Goal: Information Seeking & Learning: Learn about a topic

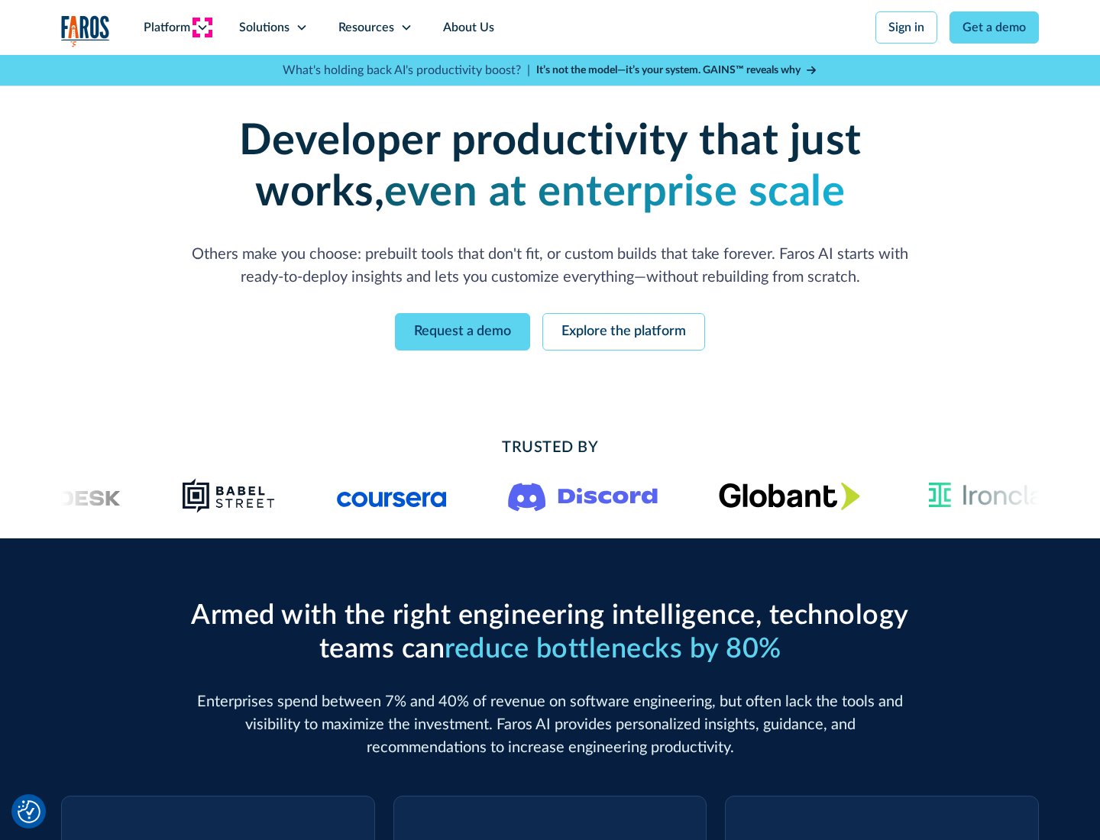
click at [202, 27] on icon at bounding box center [202, 27] width 12 height 12
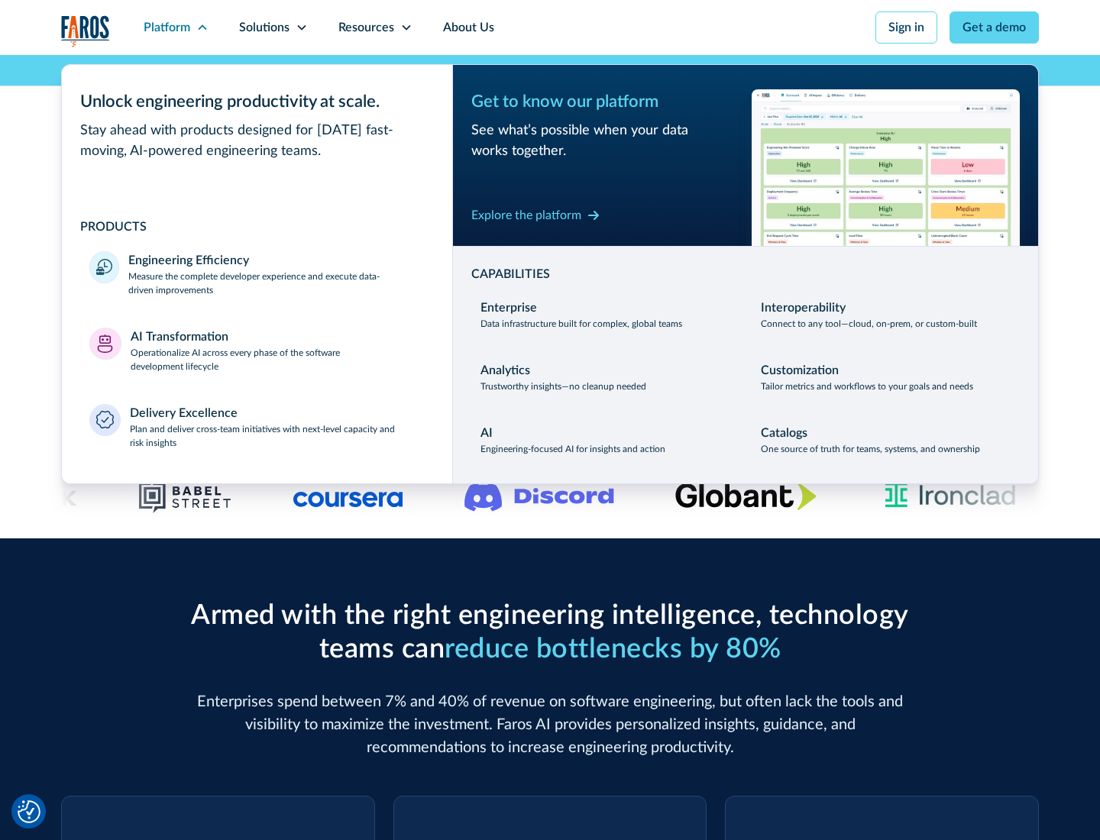
click at [277, 283] on p "Measure the complete developer experience and execute data-driven improvements" at bounding box center [276, 283] width 296 height 27
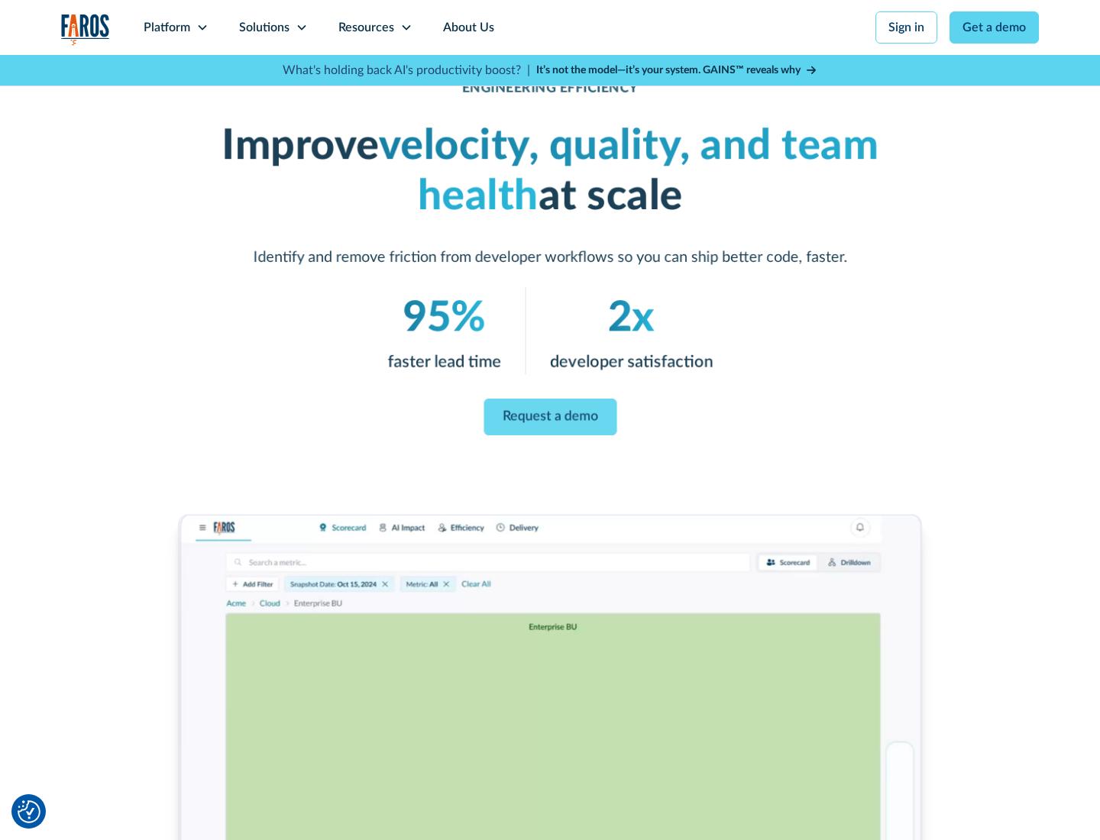
click at [550, 417] on link "Request a demo" at bounding box center [550, 417] width 133 height 37
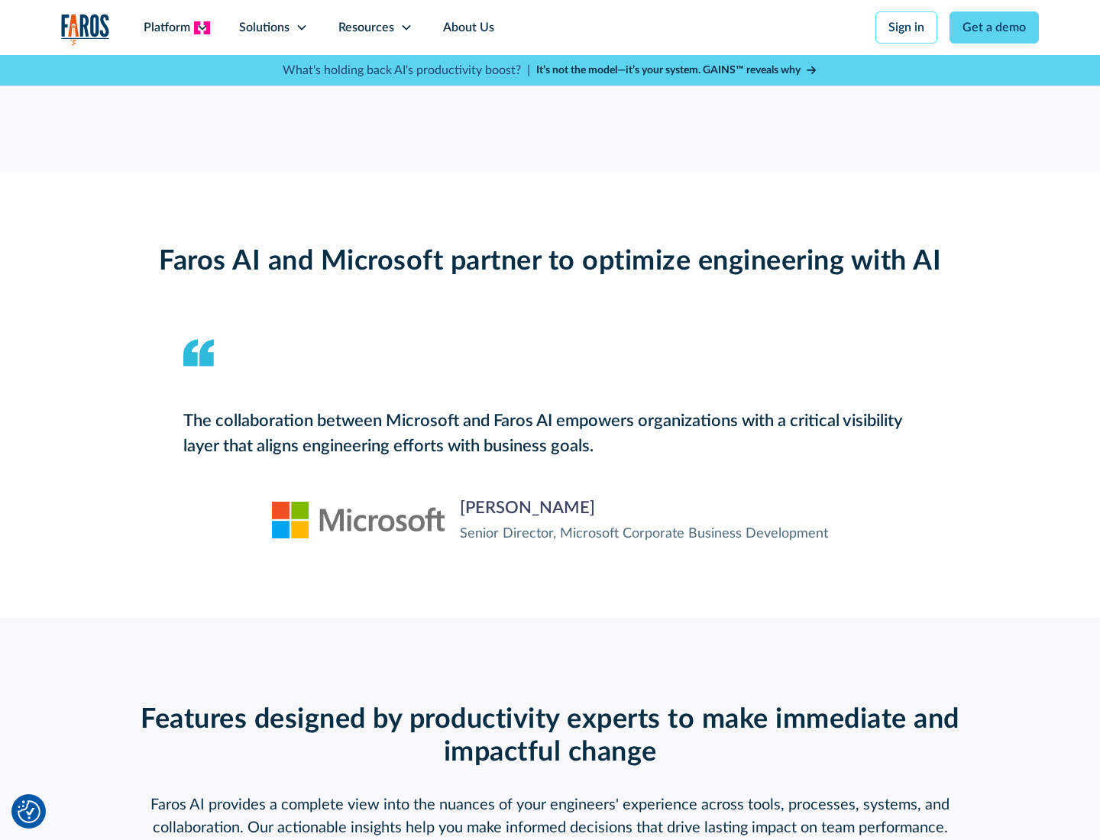
click at [202, 27] on icon at bounding box center [202, 27] width 12 height 12
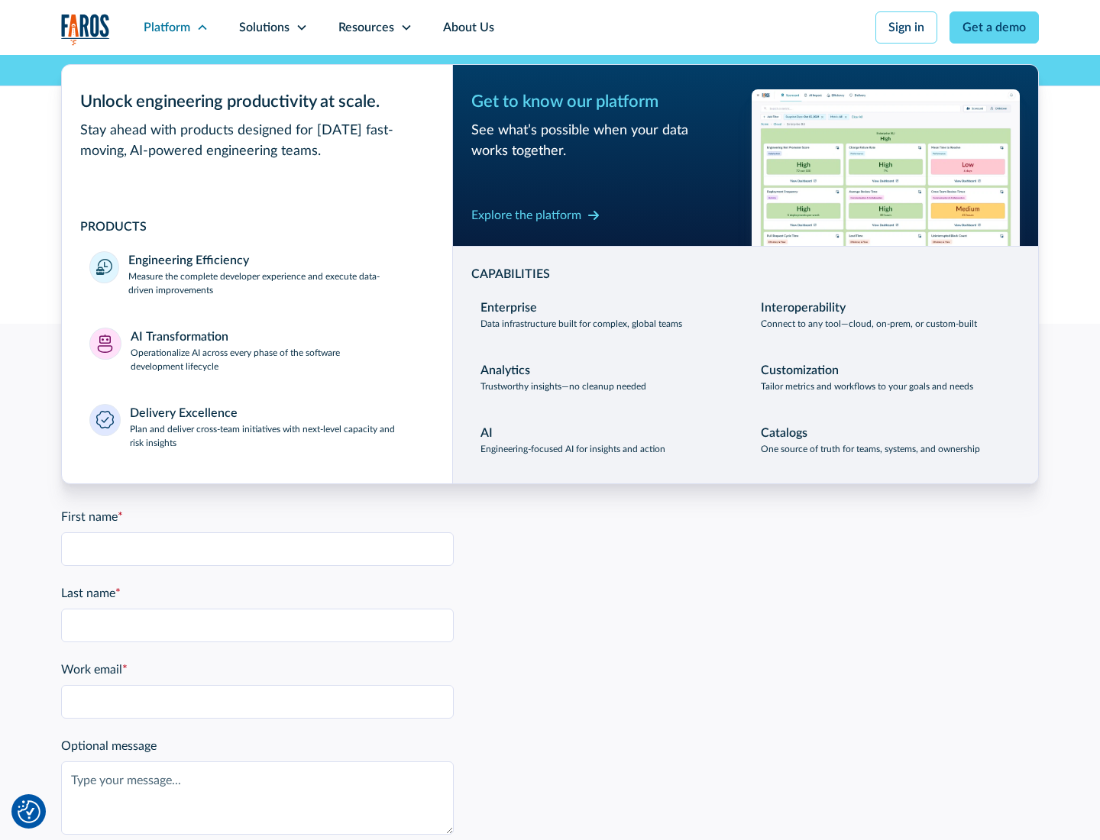
scroll to position [3351, 0]
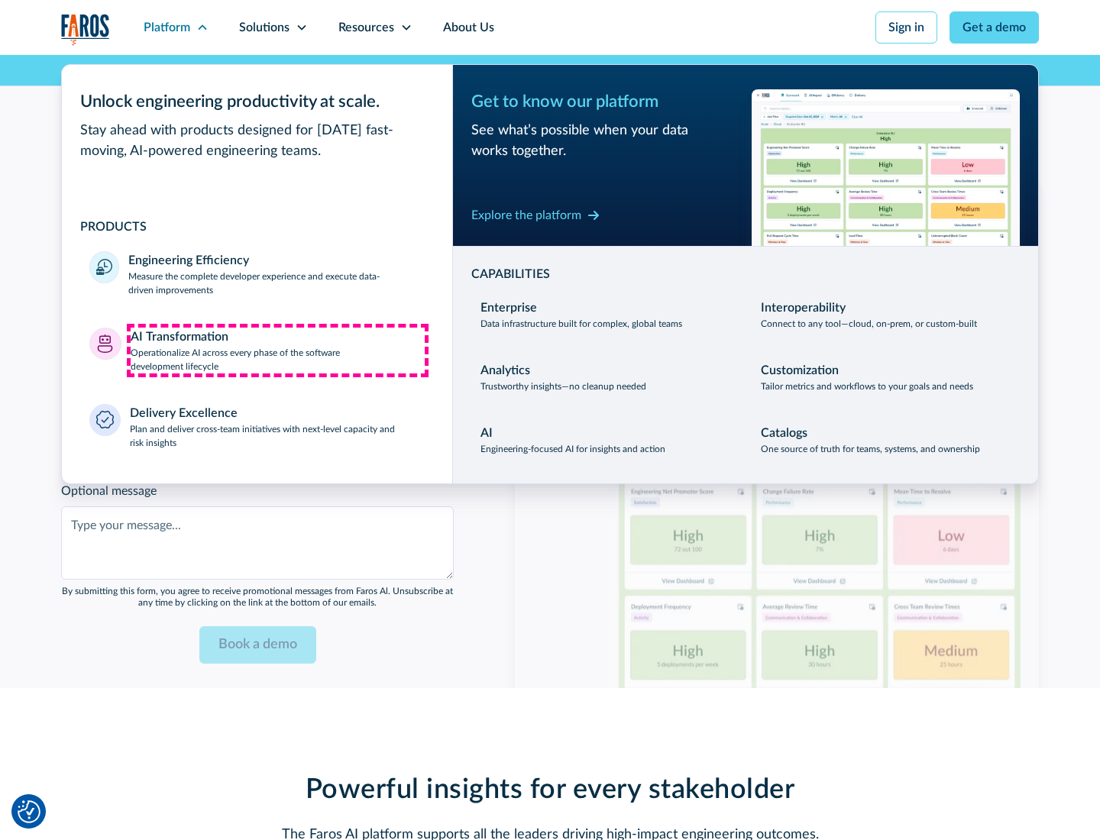
click at [277, 350] on p "Operationalize AI across every phase of the software development lifecycle" at bounding box center [278, 359] width 295 height 27
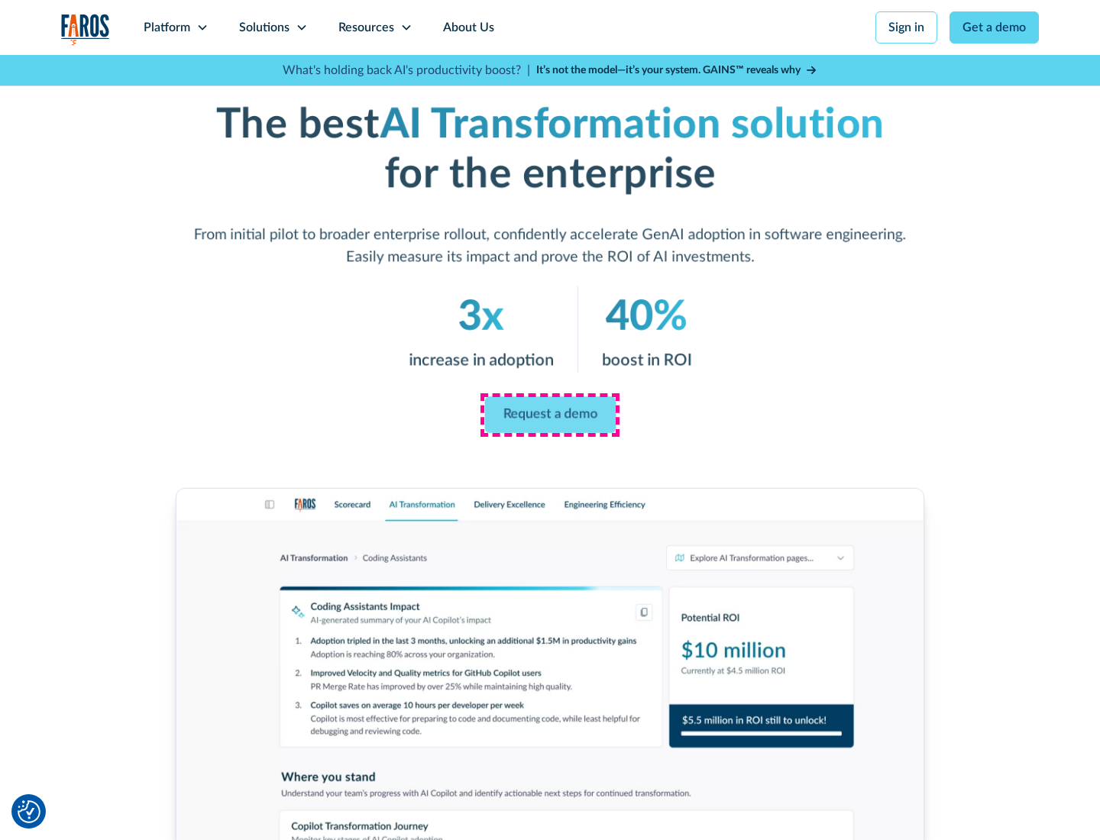
click at [550, 415] on link "Request a demo" at bounding box center [549, 415] width 131 height 37
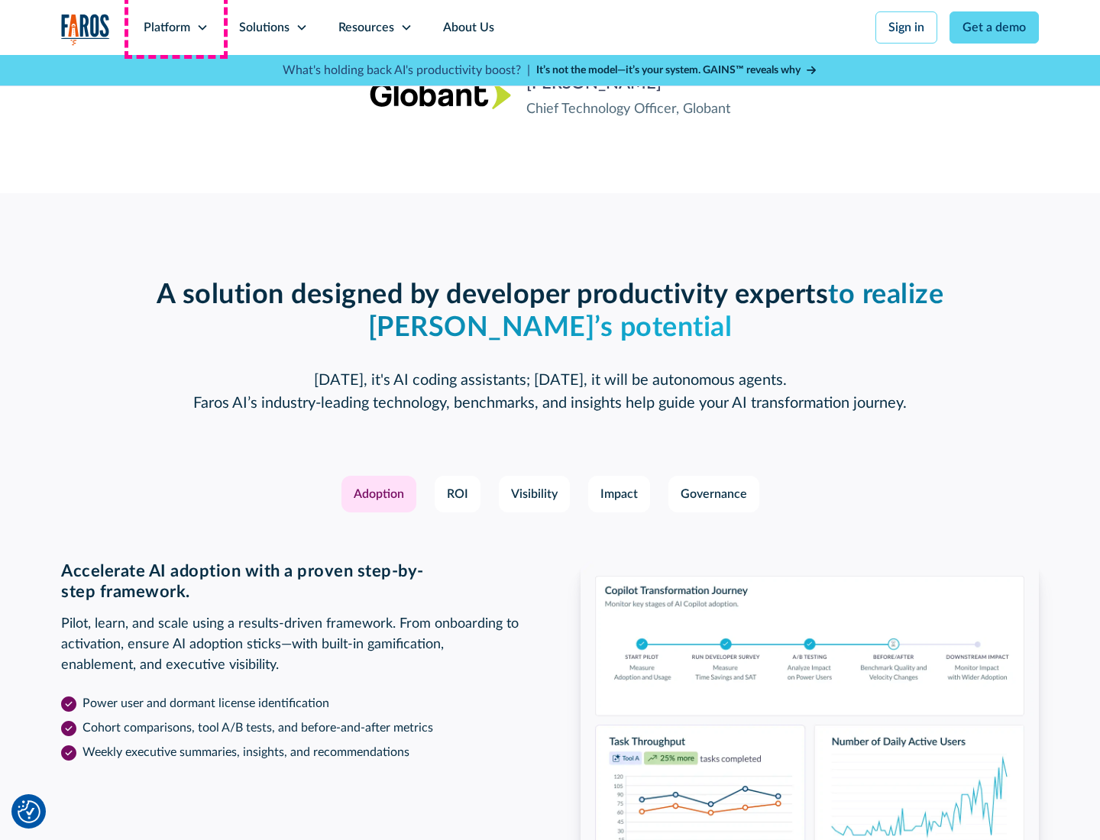
click at [176, 27] on div "Platform" at bounding box center [167, 27] width 47 height 18
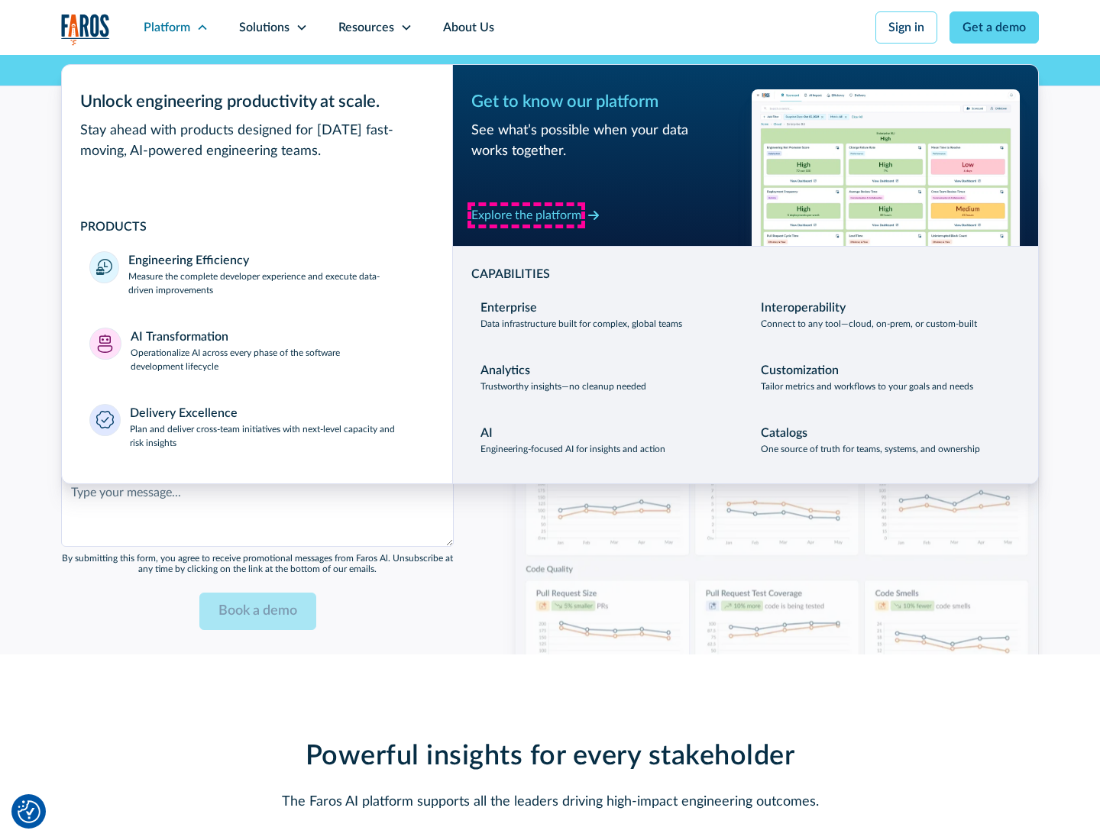
scroll to position [3718, 0]
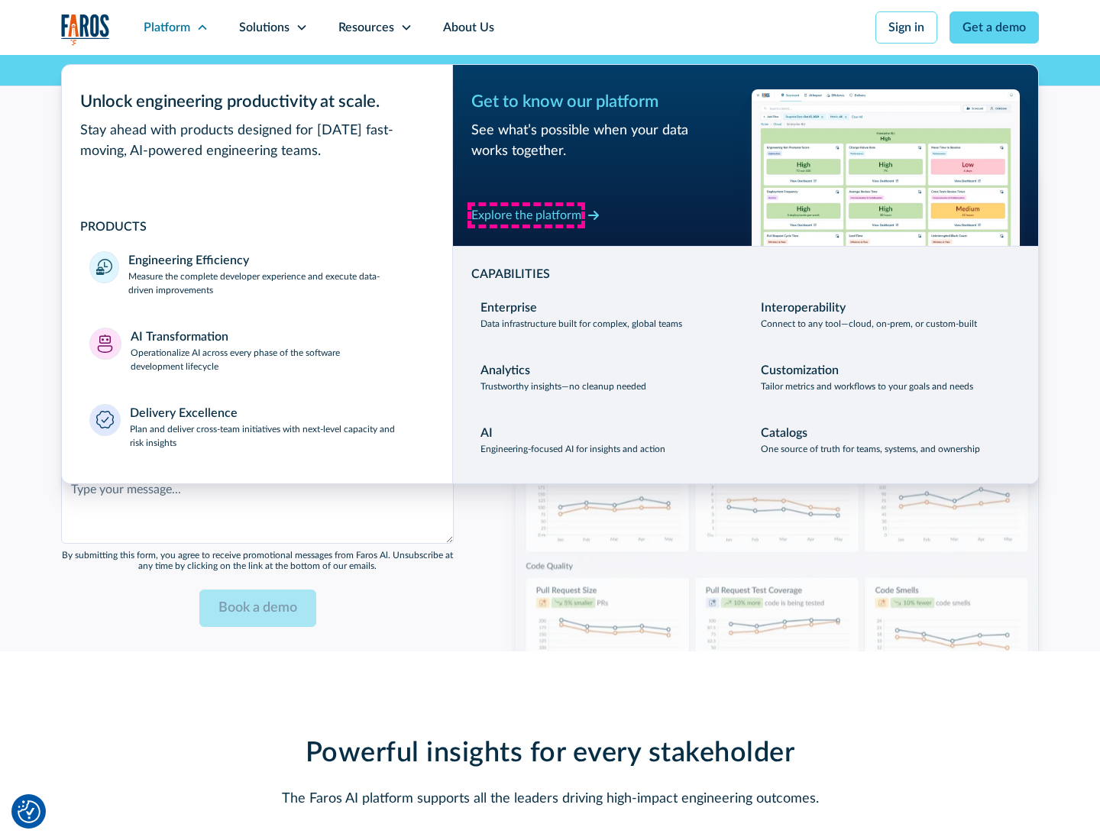
click at [526, 215] on div "Explore the platform" at bounding box center [526, 215] width 110 height 18
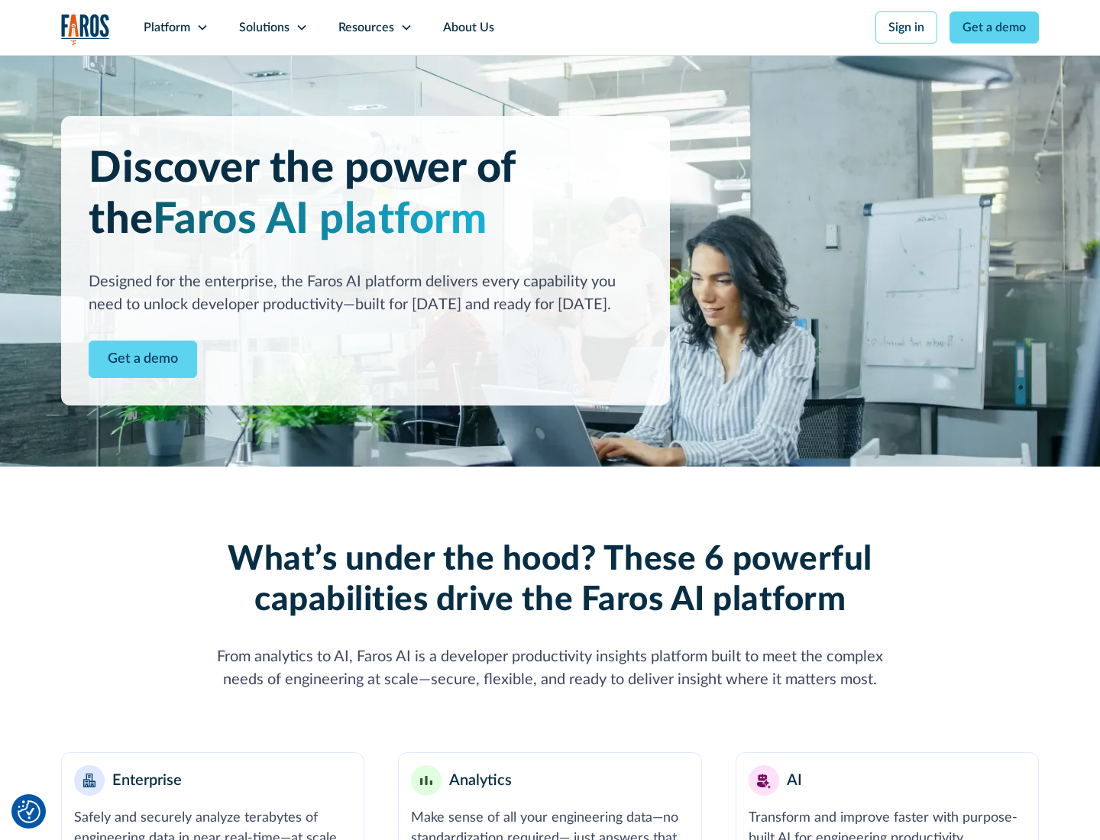
click at [143, 359] on link "Get a demo" at bounding box center [143, 359] width 108 height 37
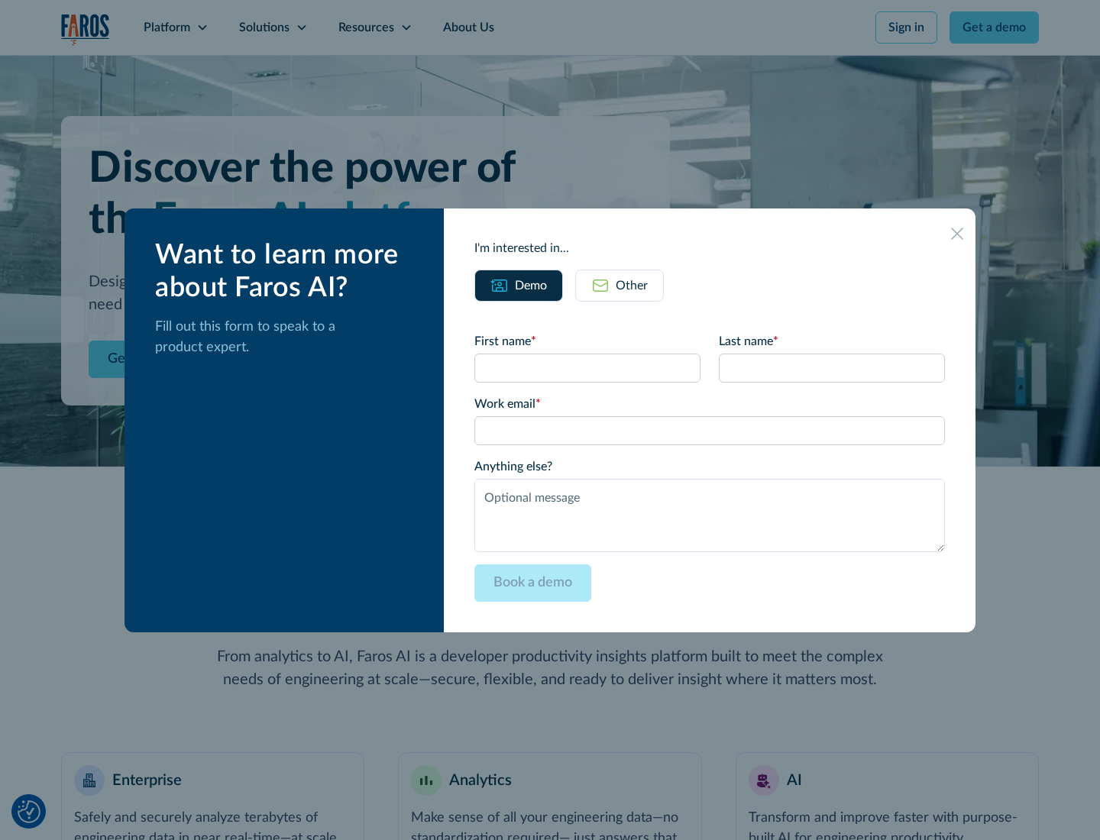
click at [632, 285] on div "Other" at bounding box center [632, 286] width 32 height 18
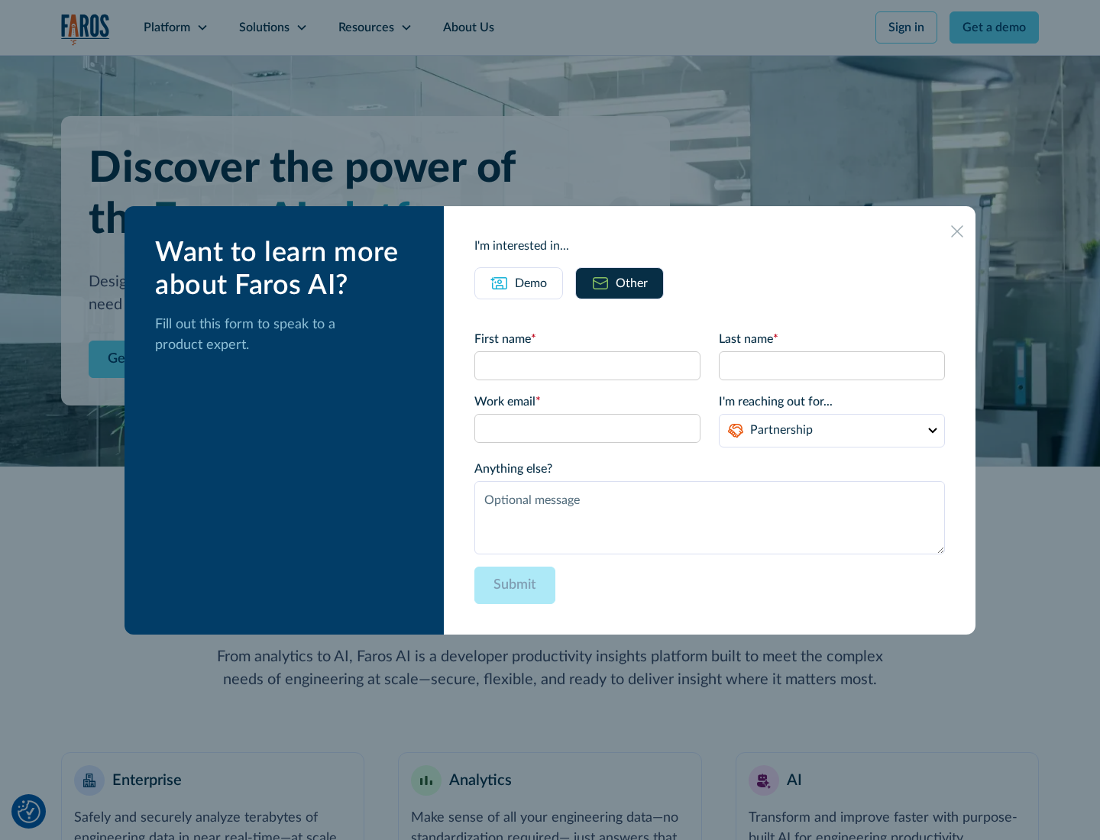
click at [531, 283] on div "Demo" at bounding box center [531, 283] width 32 height 18
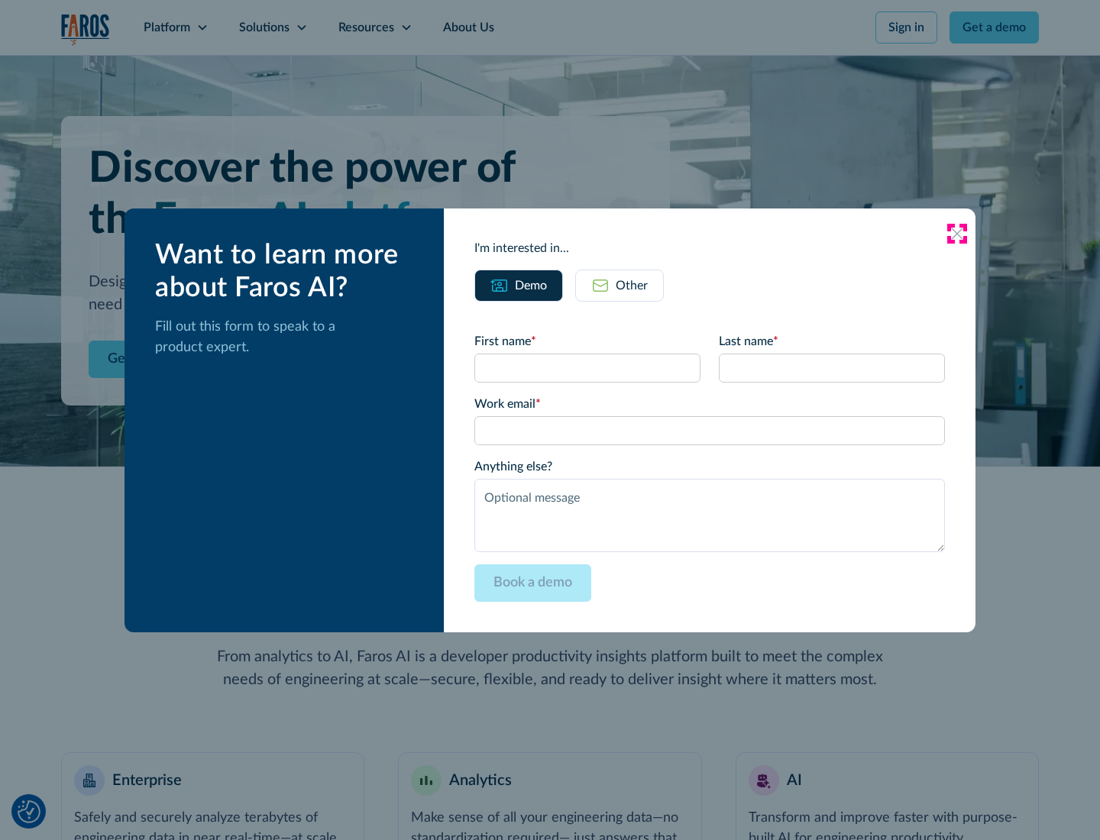
click at [957, 233] on icon at bounding box center [957, 234] width 12 height 12
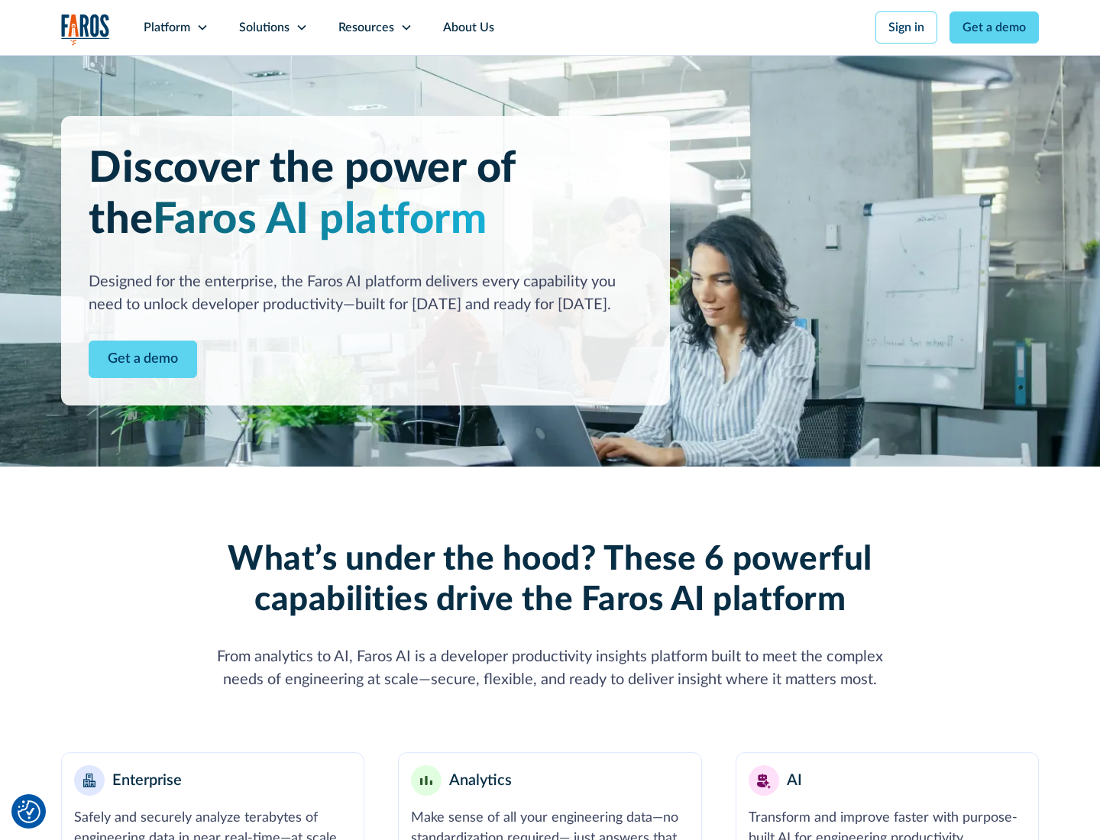
click at [202, 27] on icon at bounding box center [202, 27] width 12 height 12
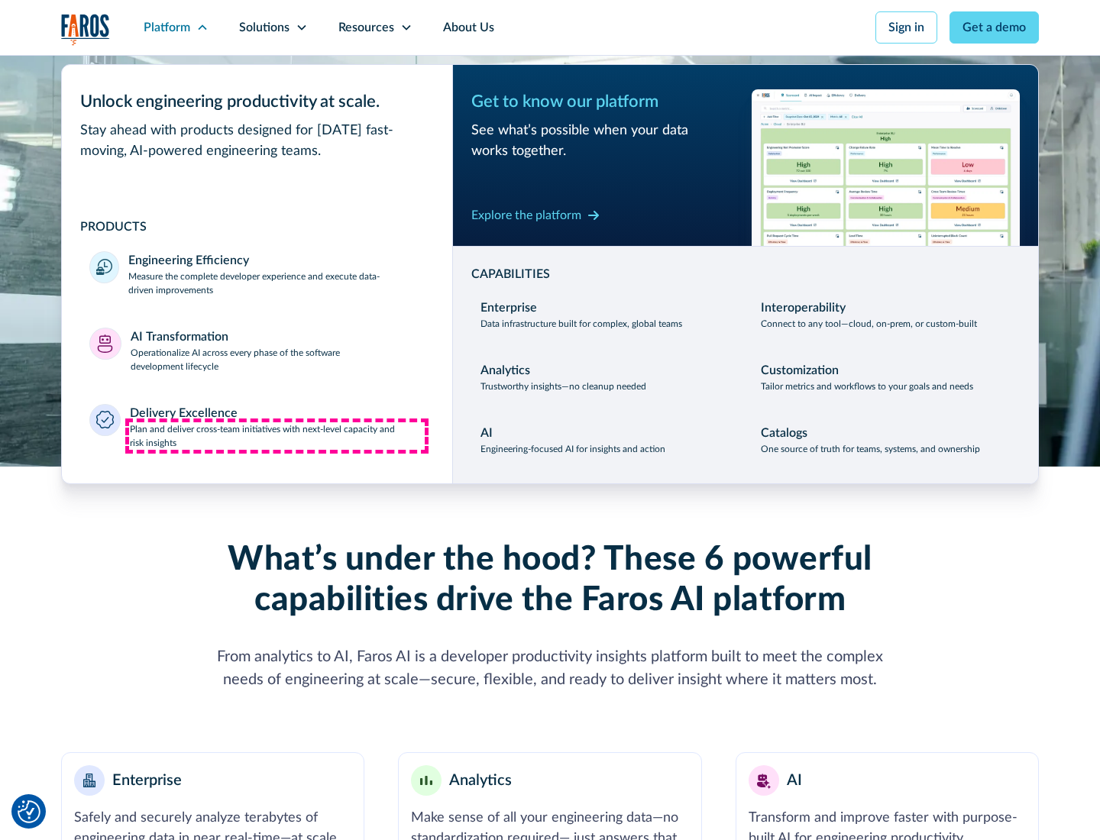
click at [277, 435] on p "Plan and deliver cross-team initiatives with next-level capacity and risk insig…" at bounding box center [278, 435] width 296 height 27
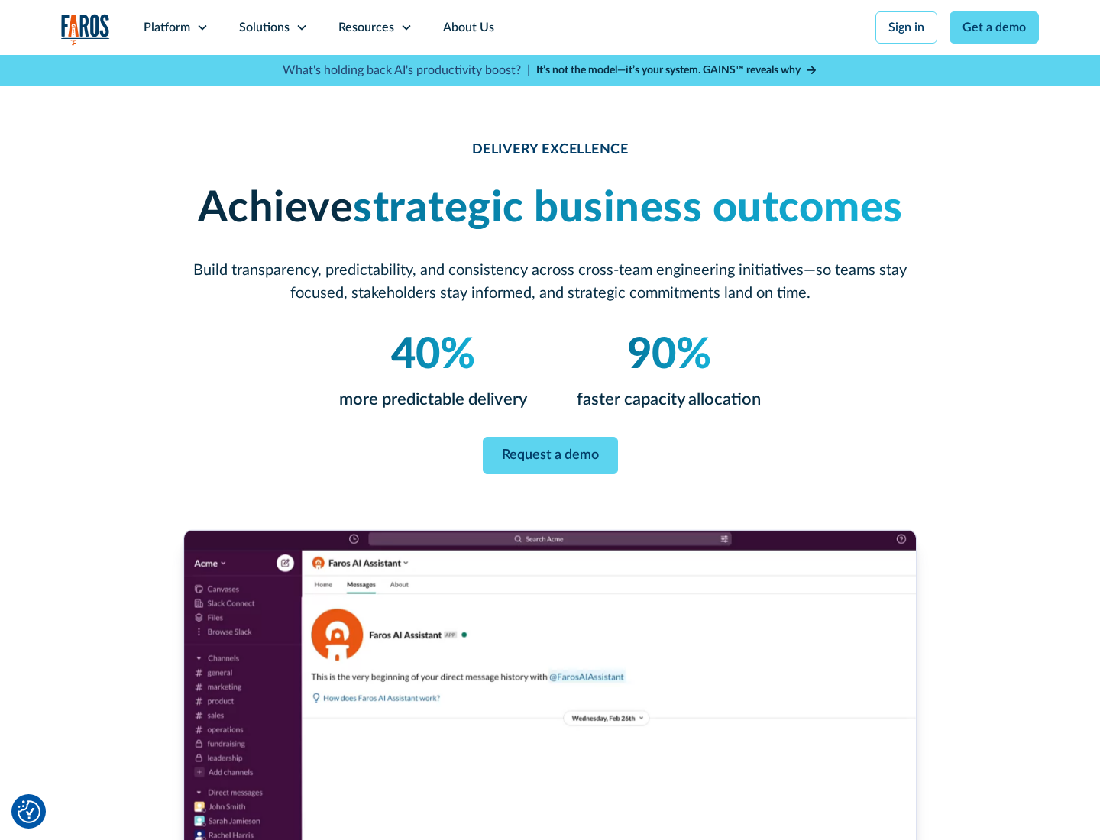
click at [301, 27] on icon at bounding box center [302, 27] width 12 height 12
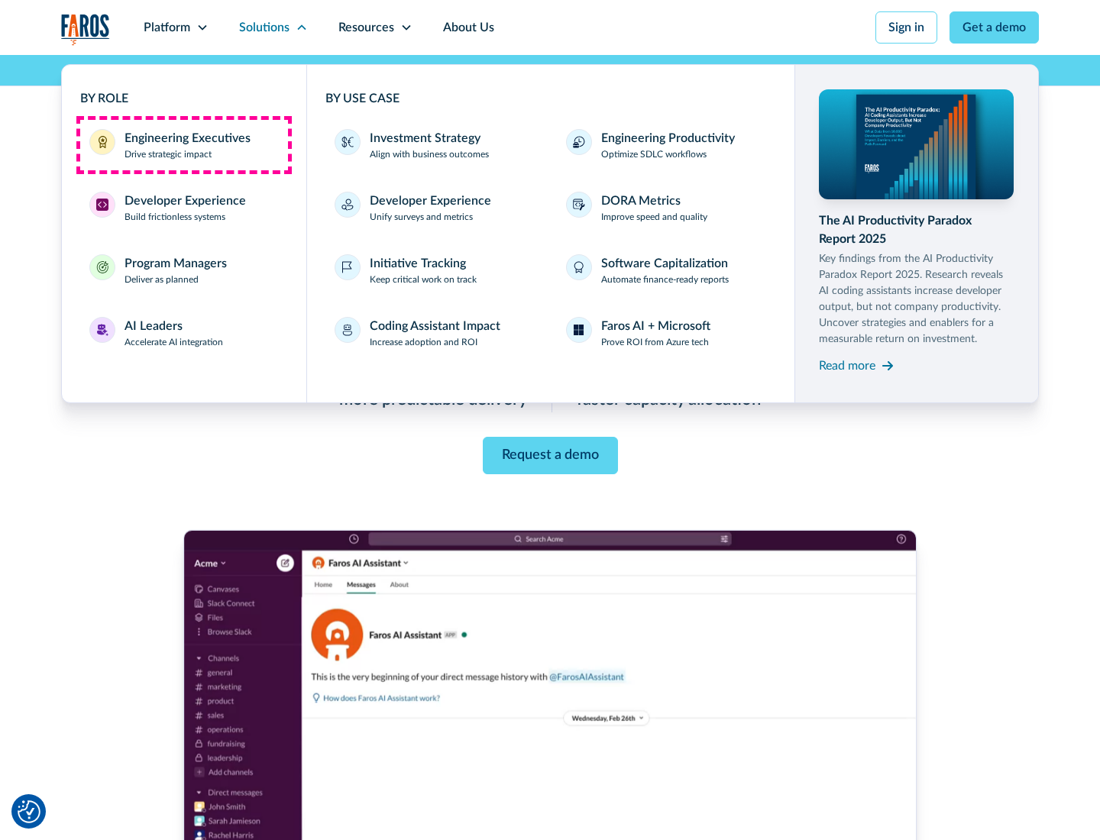
click at [183, 145] on div "Engineering Executives" at bounding box center [188, 138] width 126 height 18
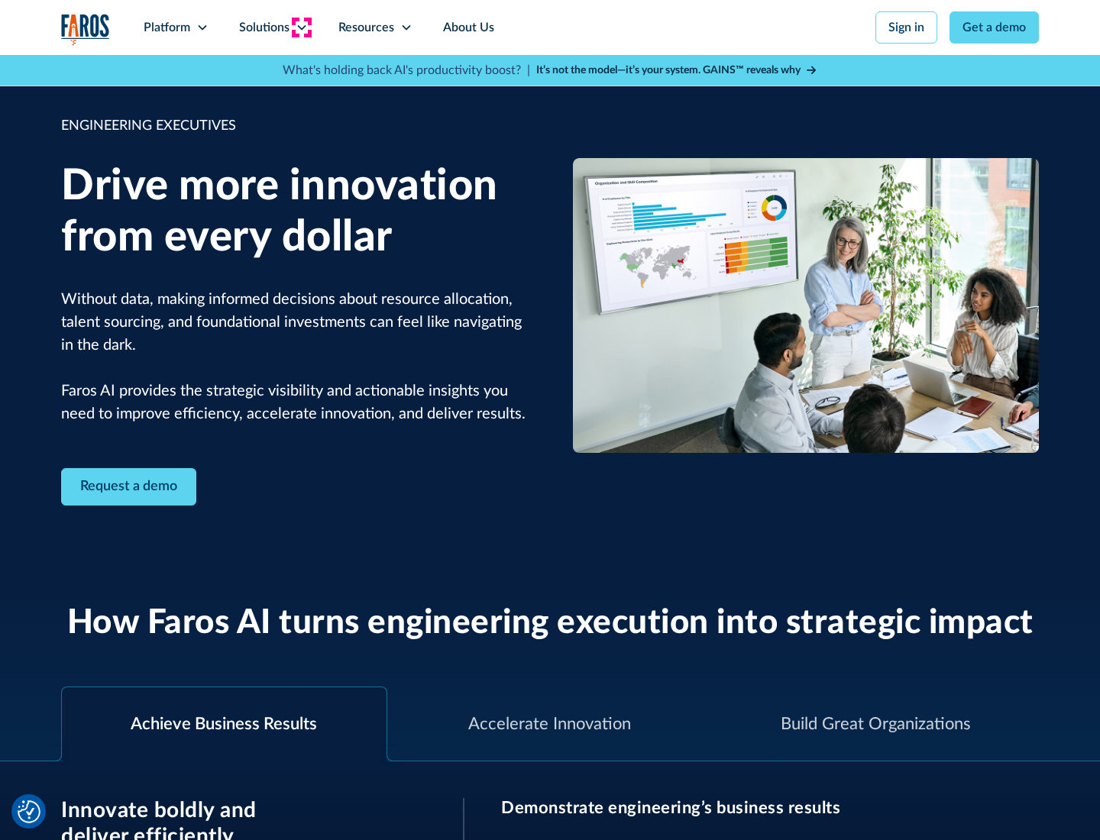
click at [301, 27] on icon at bounding box center [302, 27] width 12 height 12
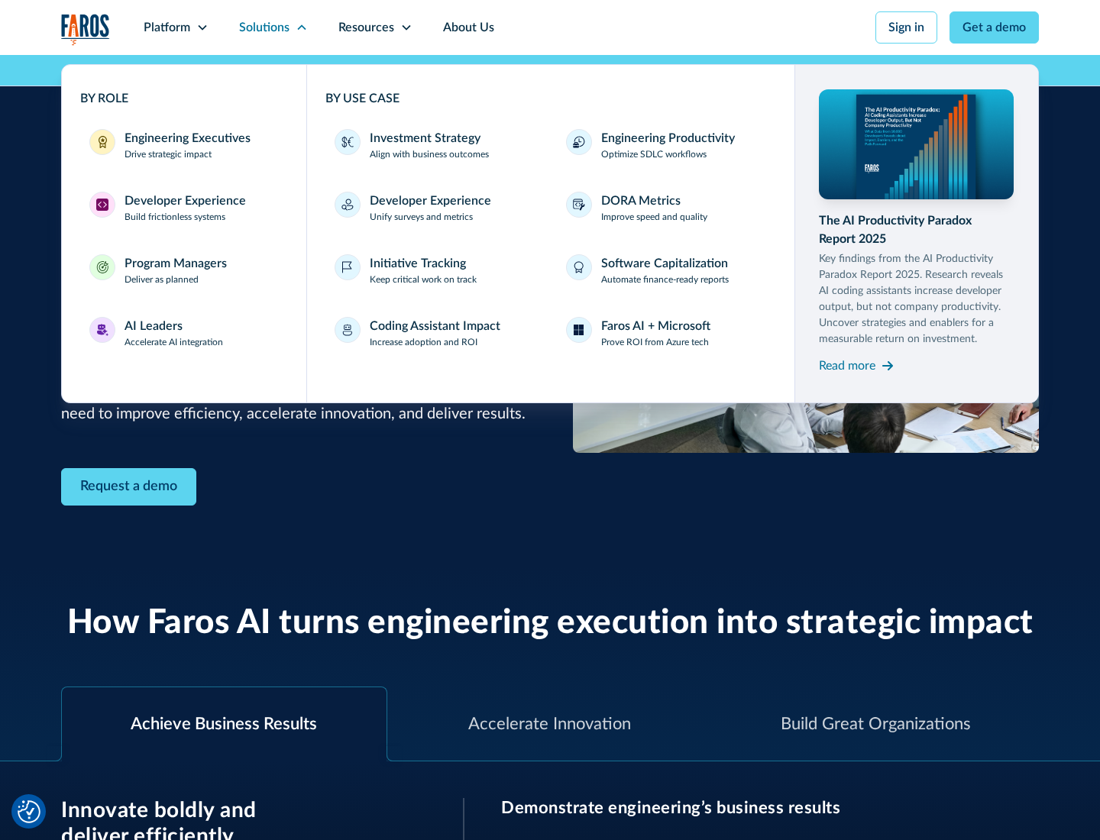
click at [183, 201] on div "Developer Experience" at bounding box center [185, 201] width 121 height 18
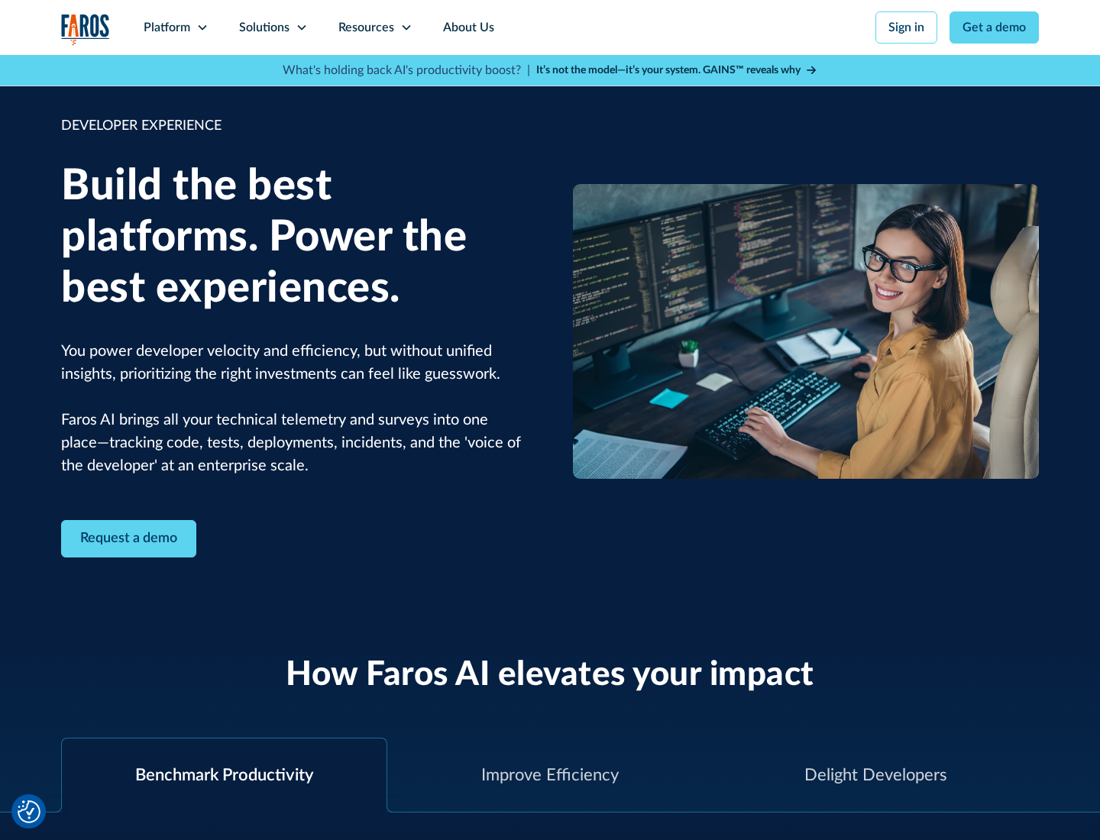
click at [273, 27] on div "Solutions" at bounding box center [264, 27] width 50 height 18
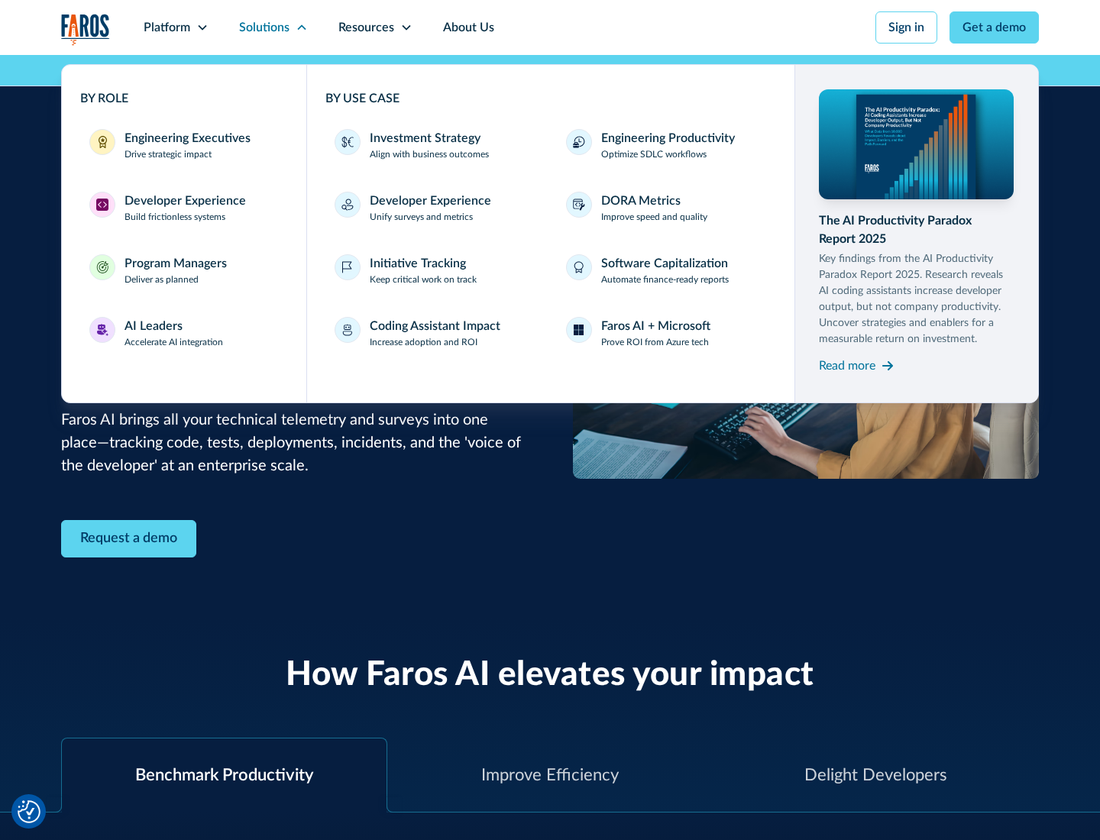
click at [175, 270] on div "Program Managers" at bounding box center [176, 263] width 102 height 18
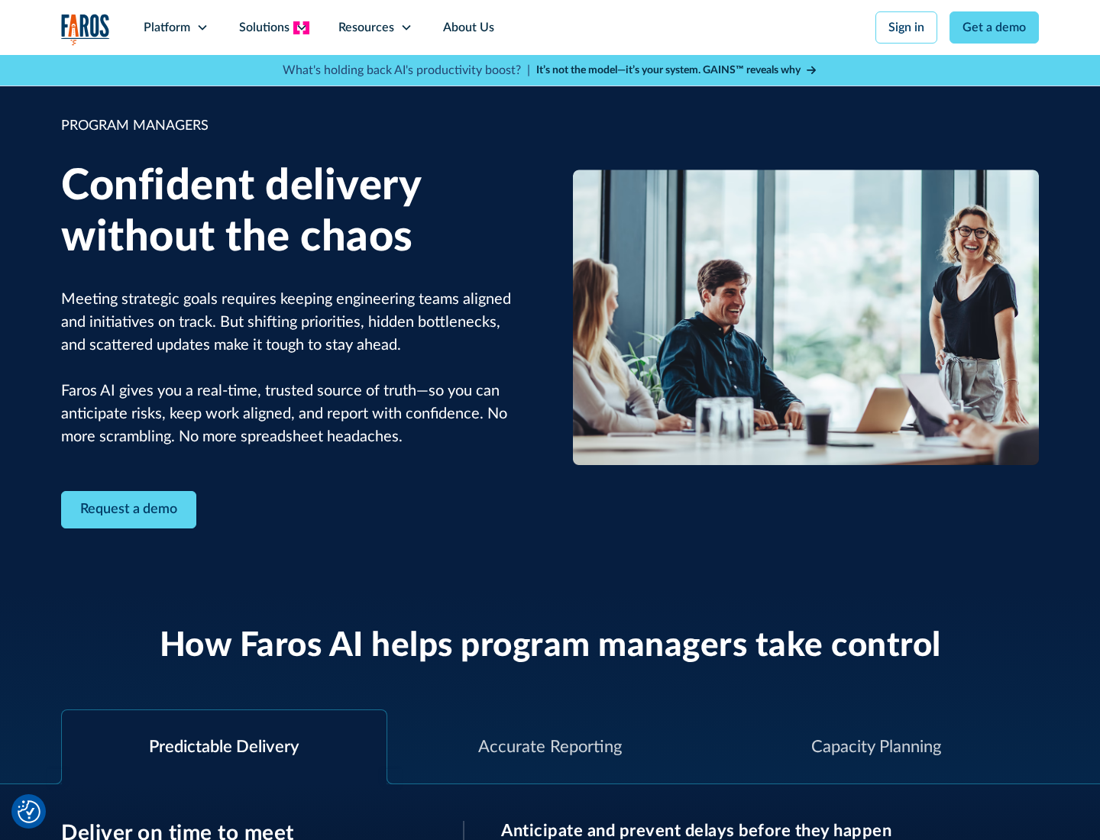
click at [301, 27] on icon at bounding box center [302, 27] width 12 height 12
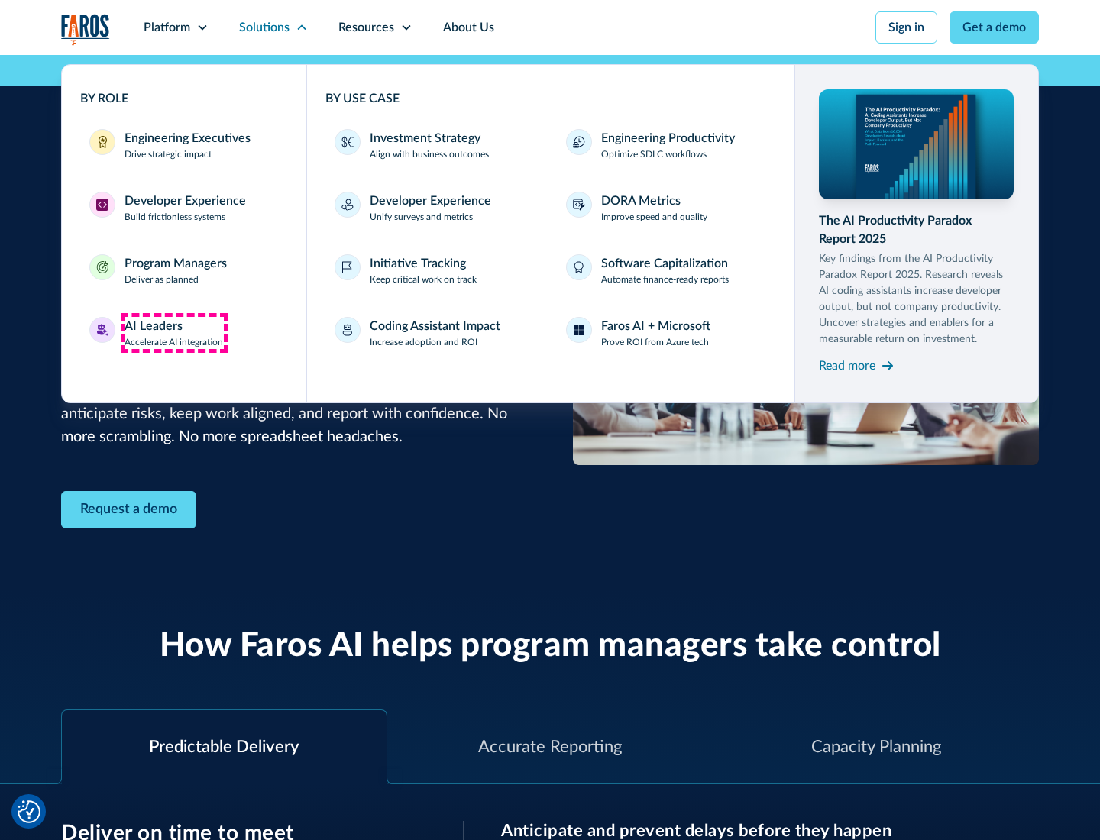
click at [174, 333] on div "AI Leaders" at bounding box center [154, 326] width 58 height 18
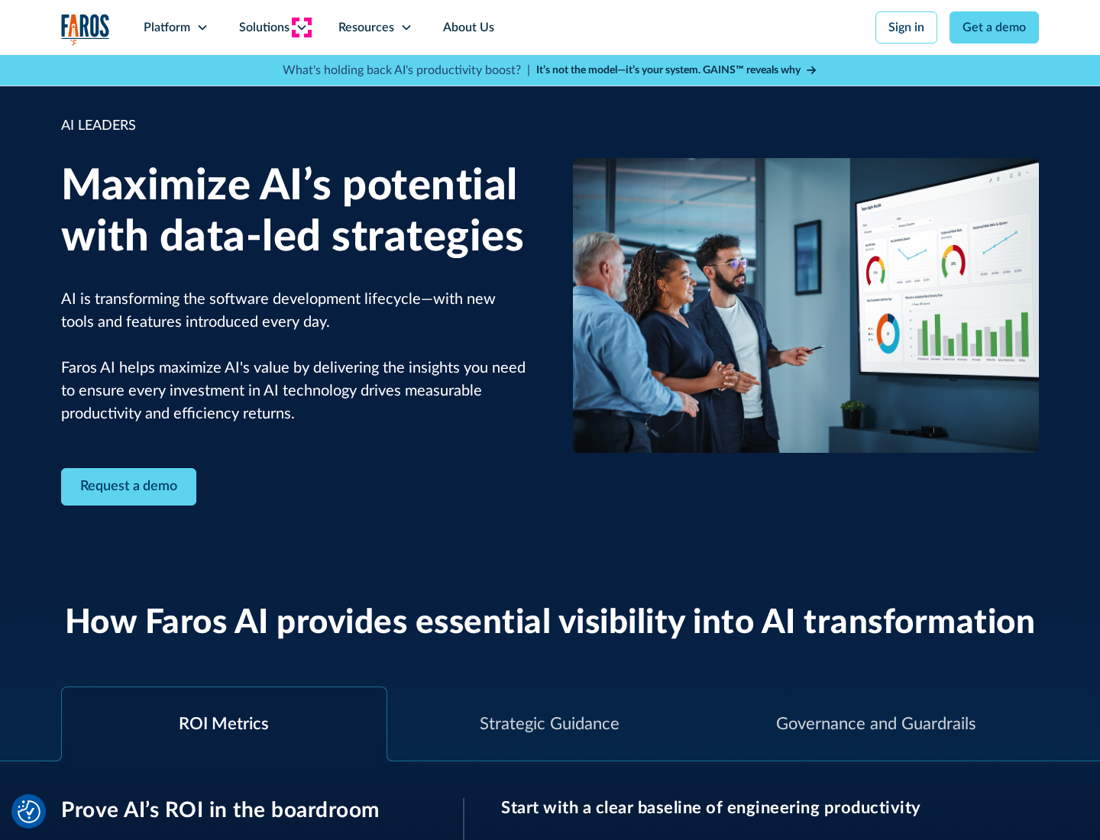
click at [301, 27] on icon at bounding box center [302, 27] width 12 height 12
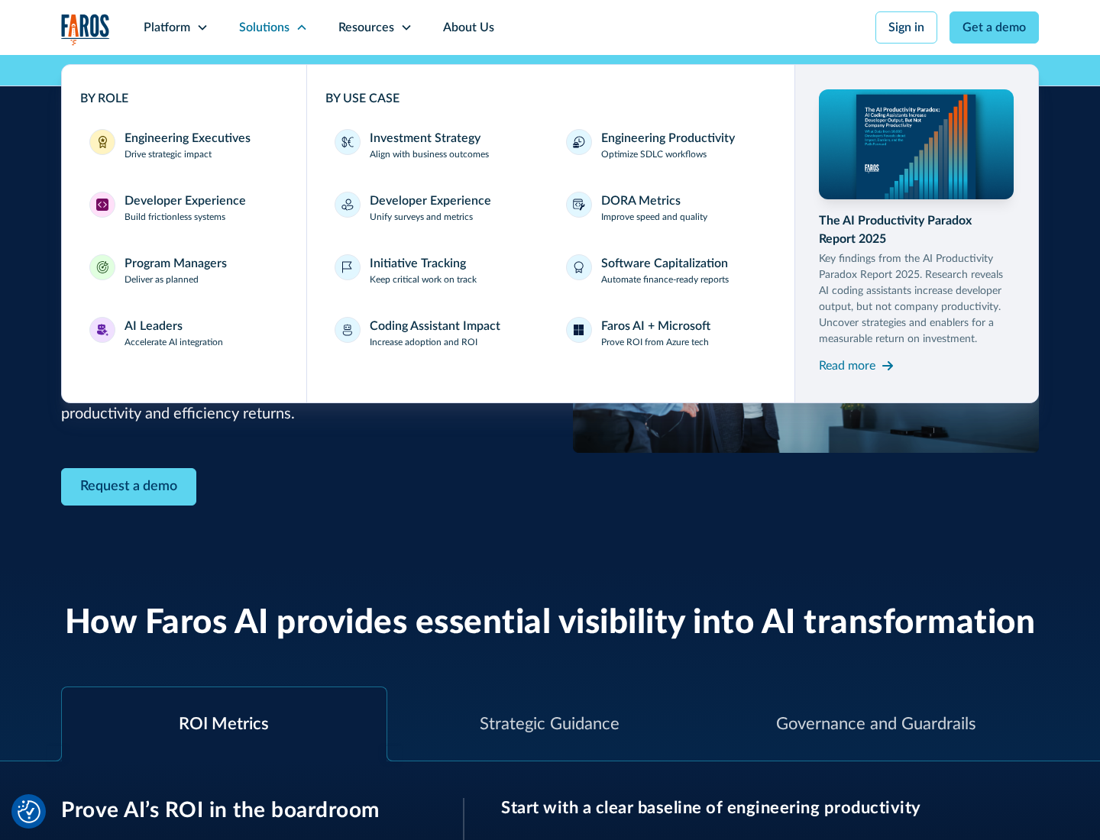
click at [423, 138] on div "Investment Strategy" at bounding box center [425, 138] width 111 height 18
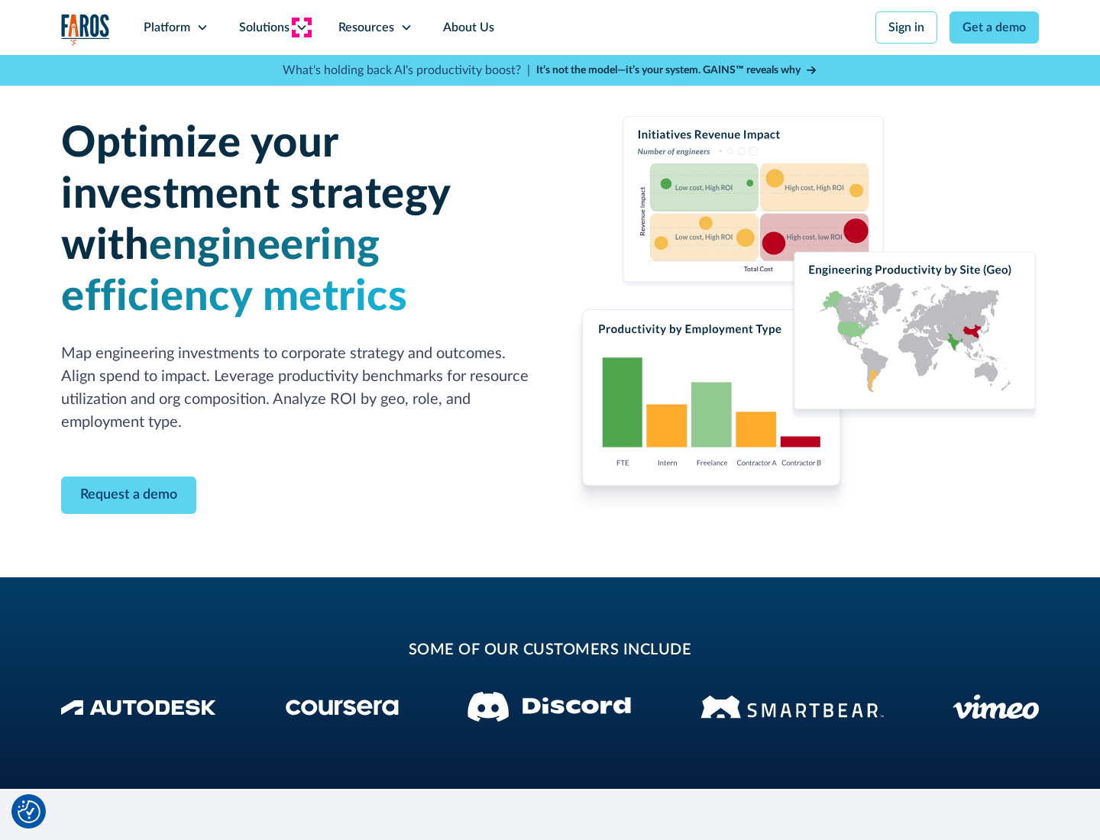
click at [301, 27] on icon at bounding box center [302, 27] width 12 height 12
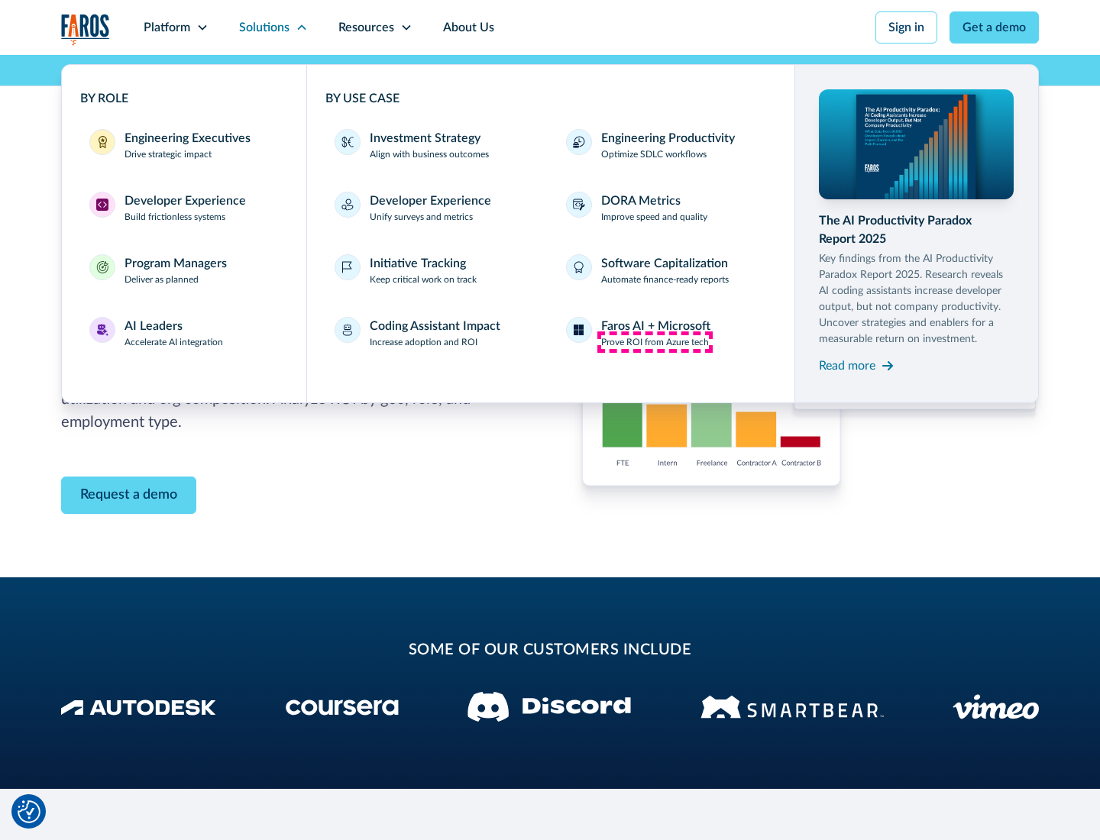
click at [655, 342] on p "Prove ROI from Azure tech" at bounding box center [655, 342] width 108 height 14
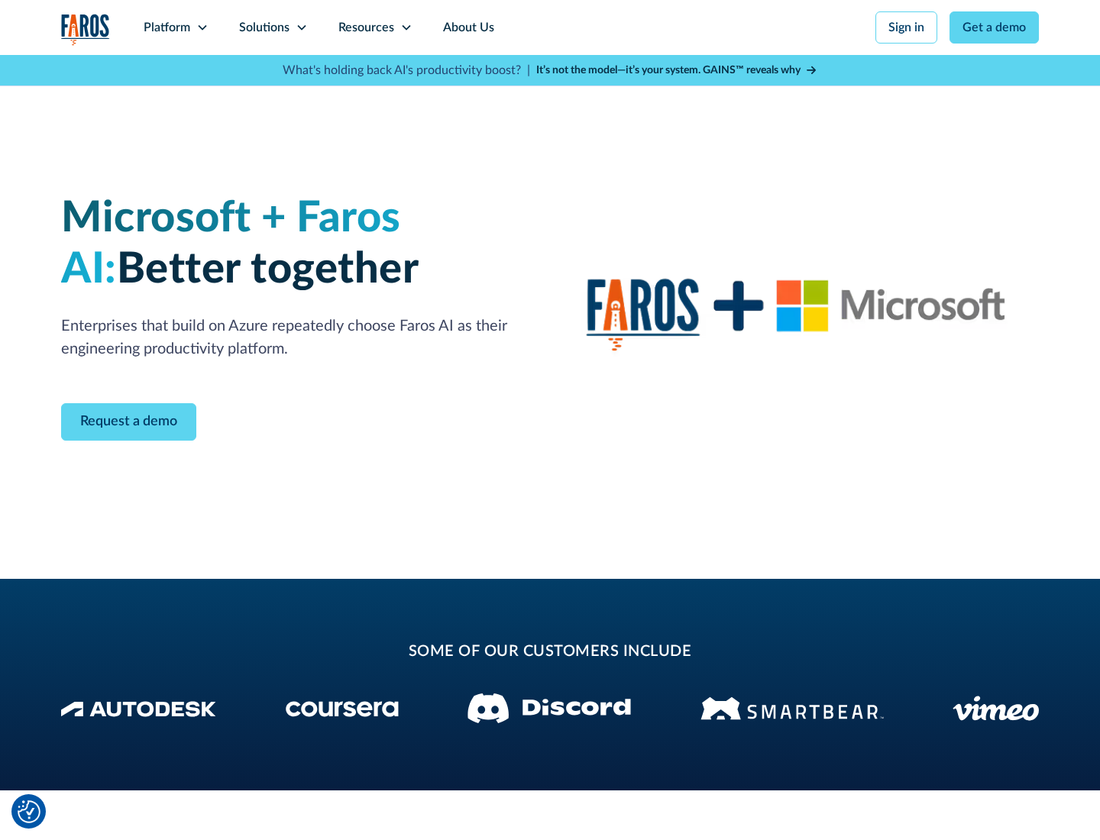
click at [301, 27] on icon at bounding box center [302, 27] width 12 height 12
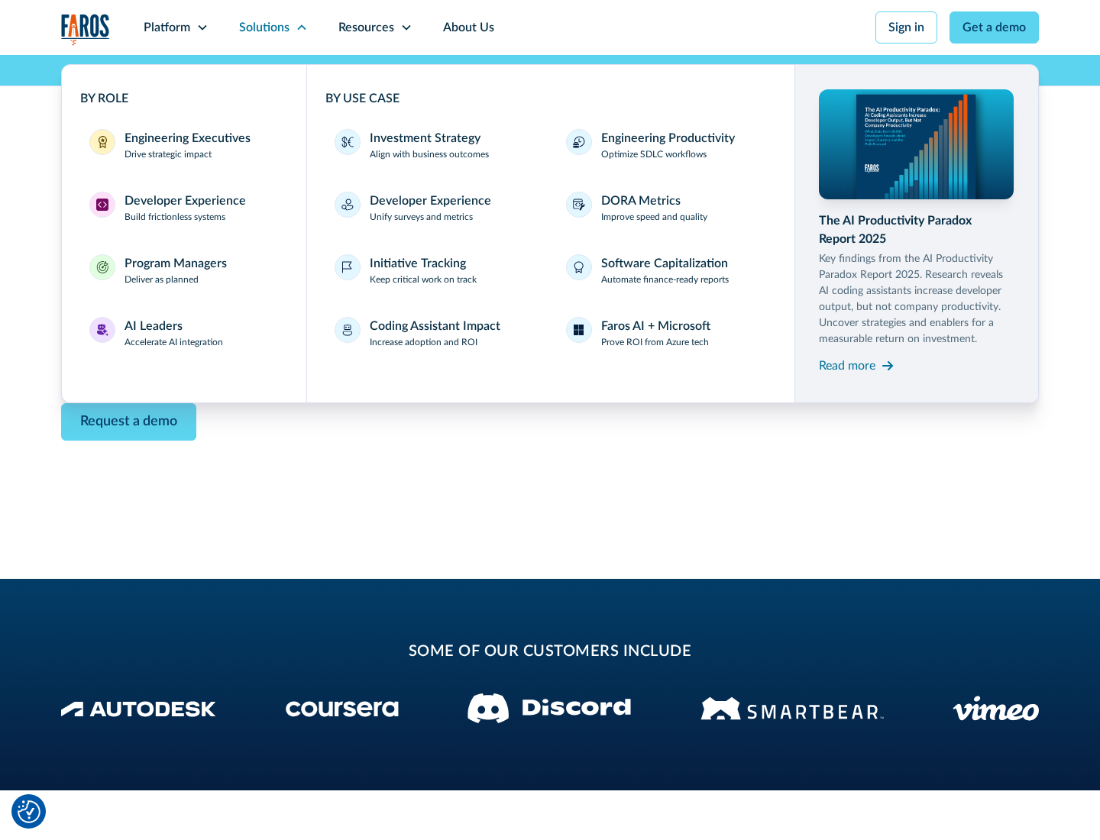
click at [847, 365] on div "Read more" at bounding box center [847, 366] width 57 height 18
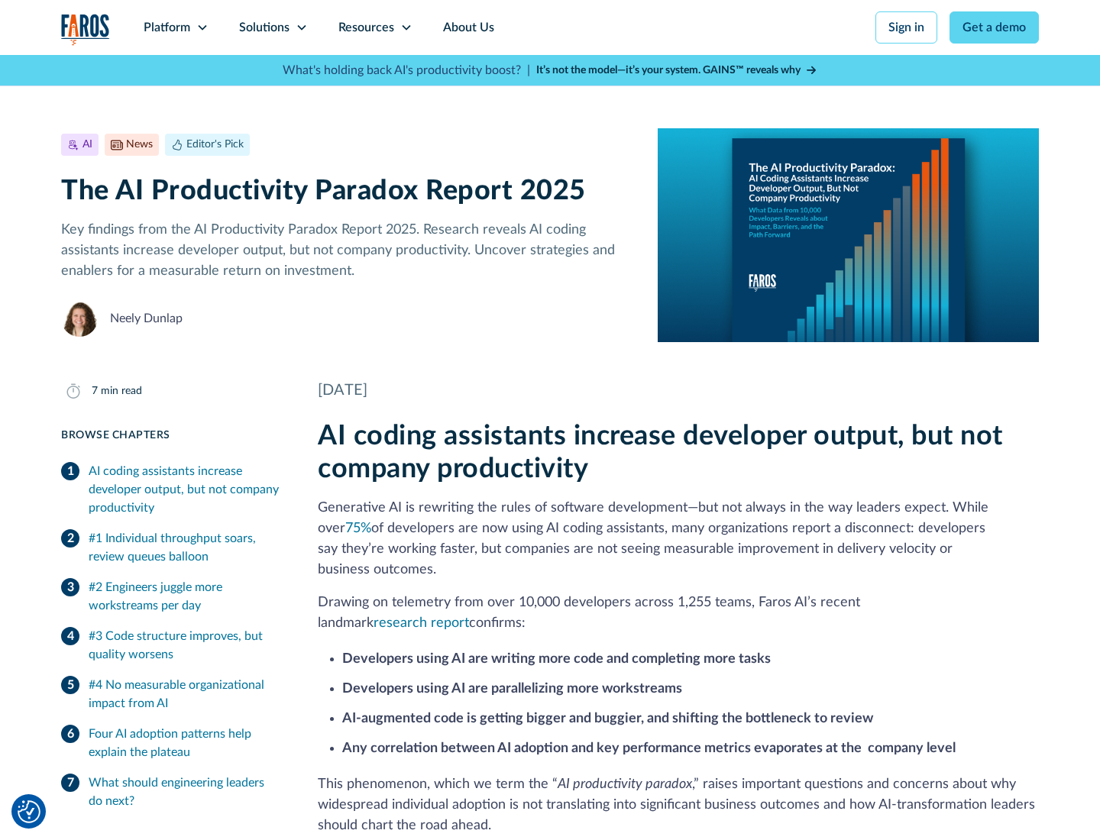
click at [405, 27] on icon at bounding box center [406, 27] width 12 height 12
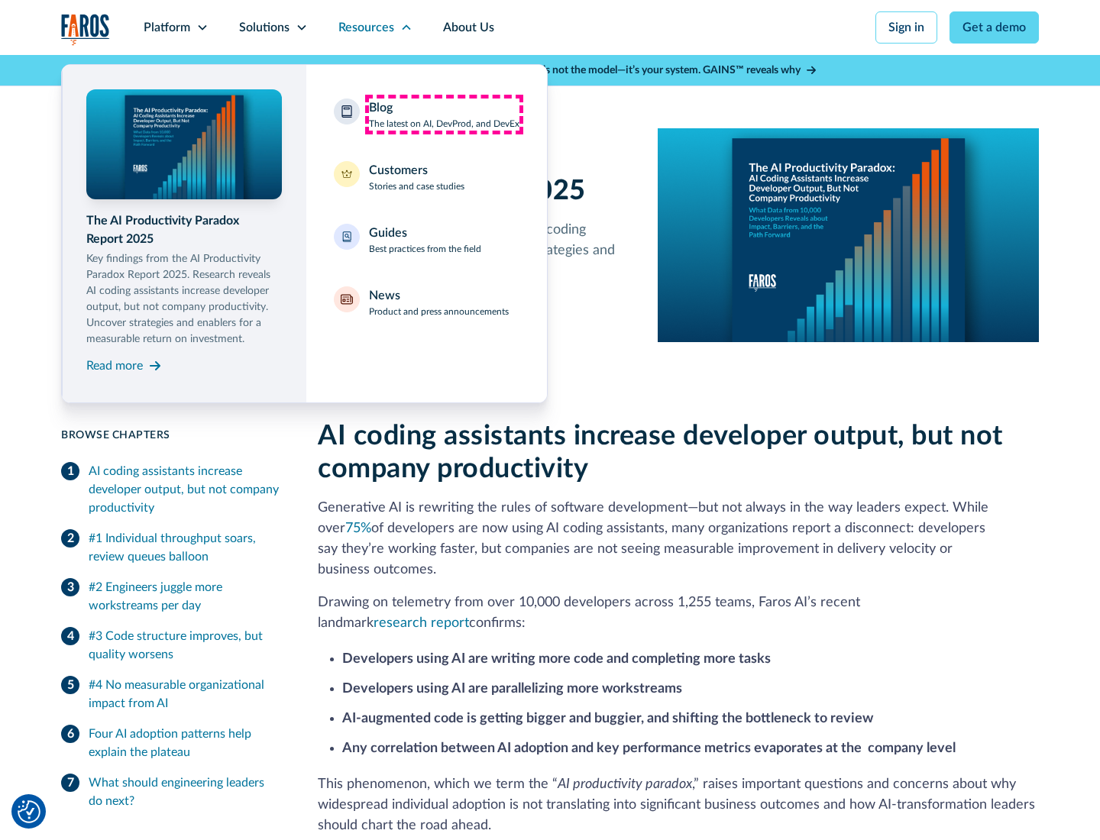
click at [444, 115] on div "Blog The latest on AI, DevProd, and DevEx" at bounding box center [444, 115] width 150 height 32
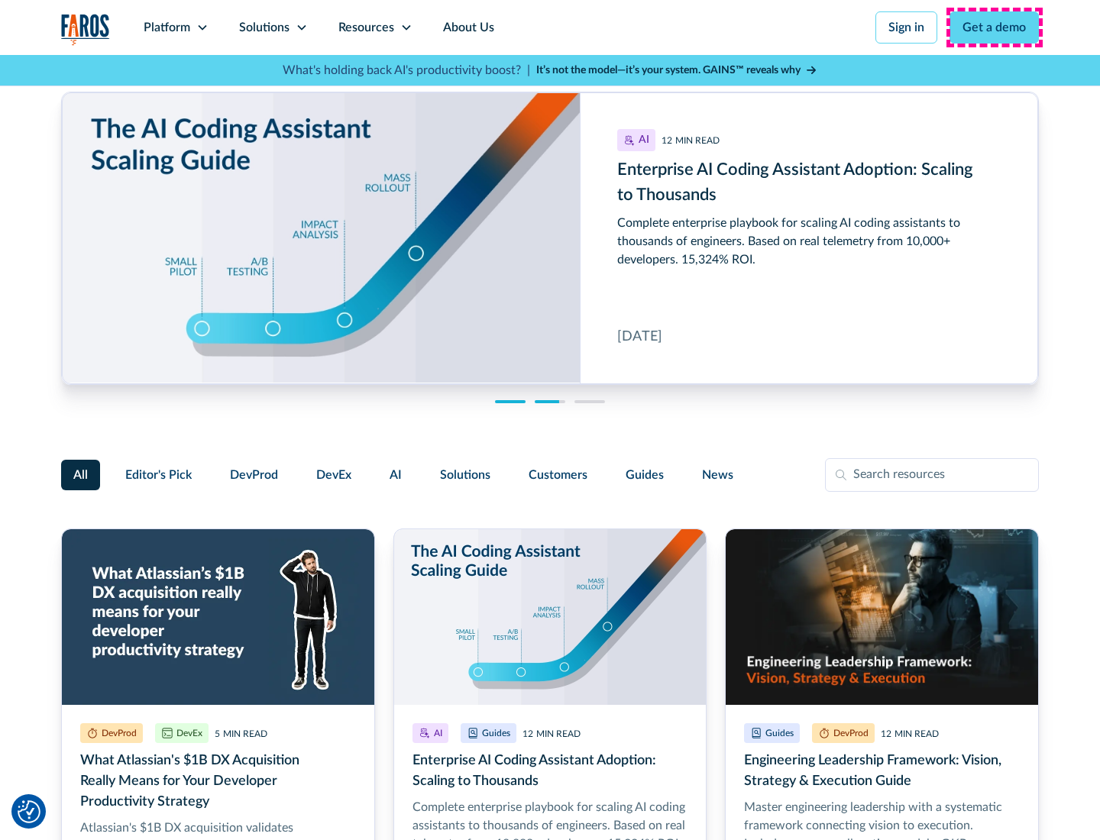
click at [995, 27] on link "Get a demo" at bounding box center [993, 27] width 89 height 32
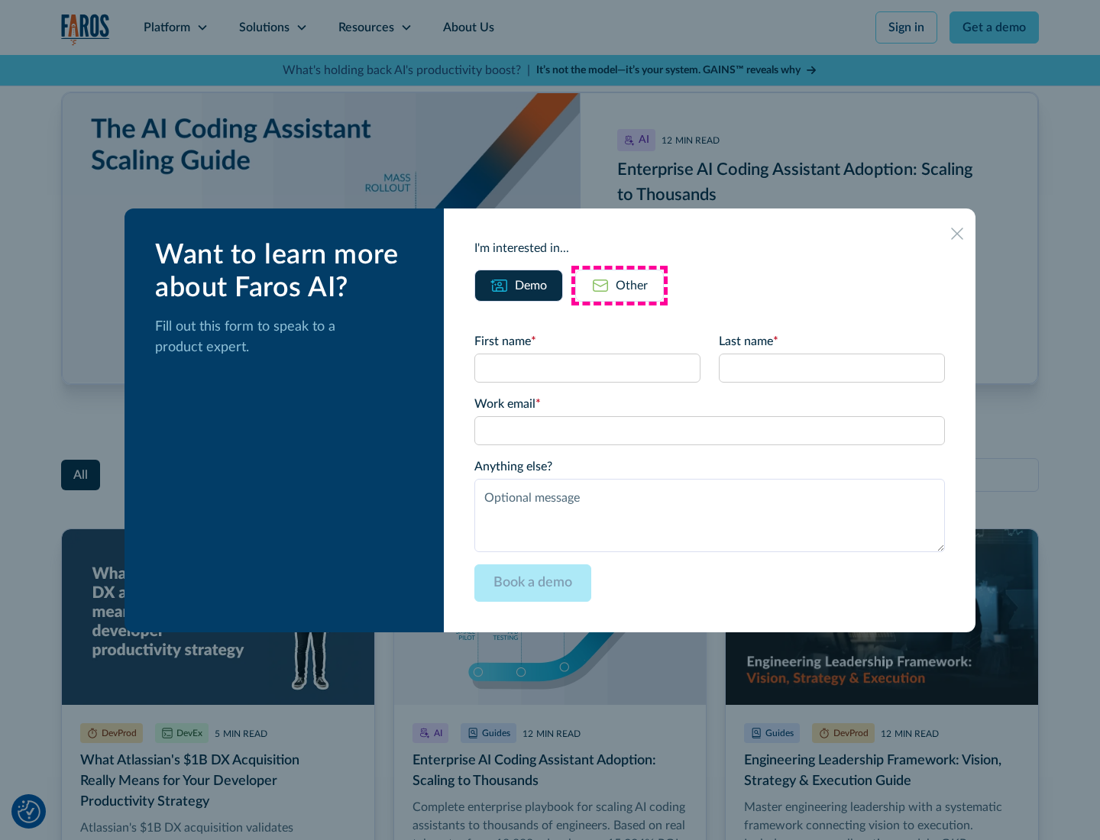
click at [619, 285] on div "Other" at bounding box center [632, 286] width 32 height 18
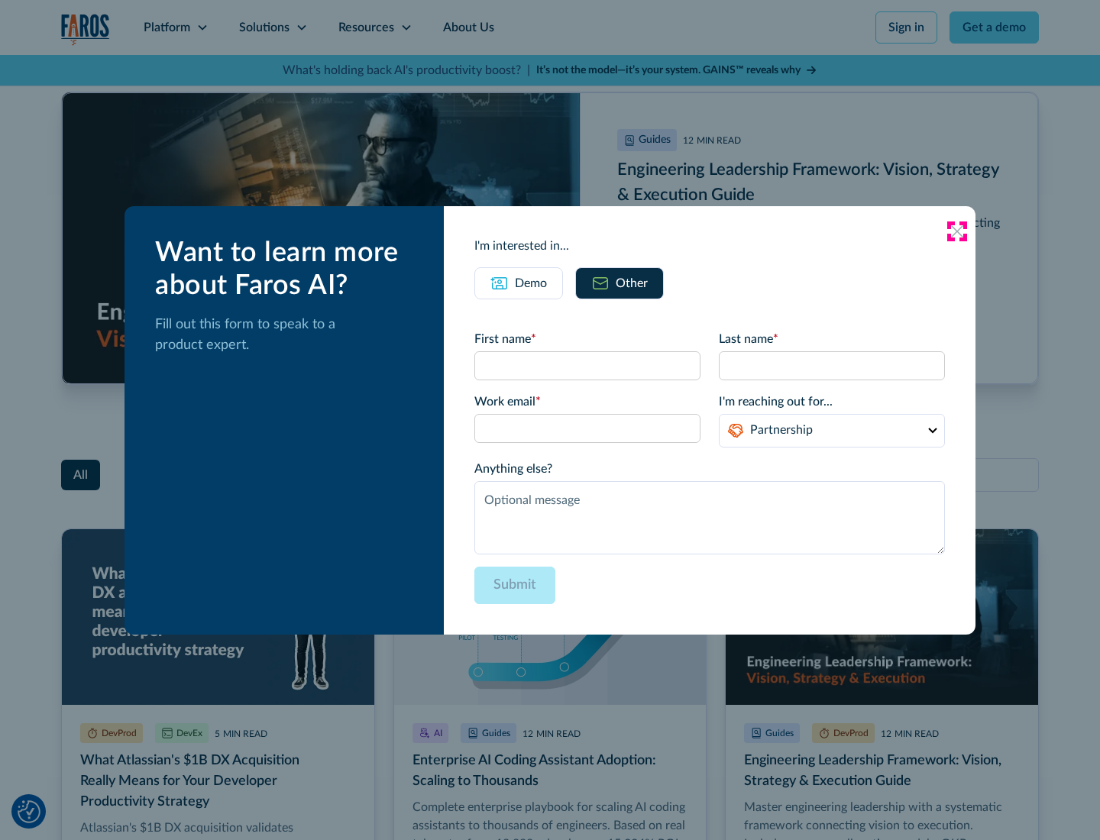
click at [957, 231] on icon at bounding box center [957, 231] width 12 height 12
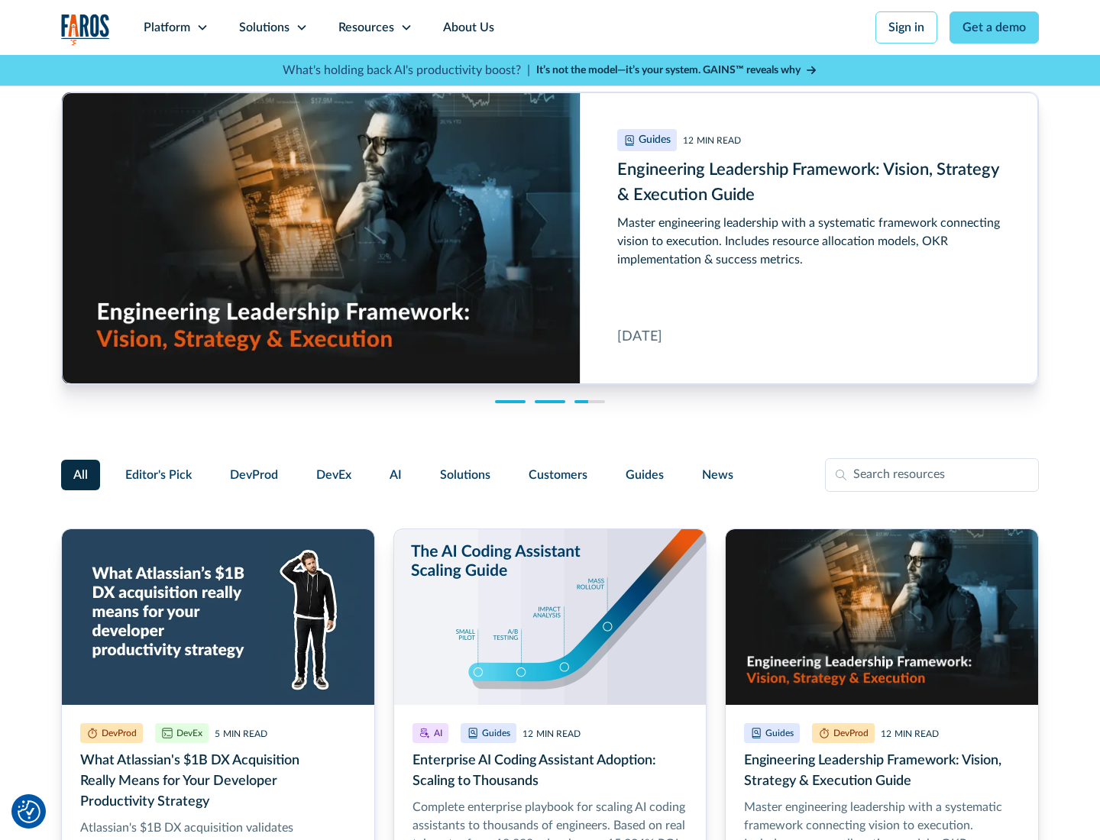
click at [467, 27] on link "About Us" at bounding box center [469, 27] width 82 height 55
